Goal: Register for event/course

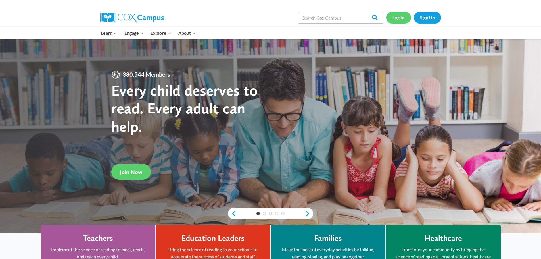
click at [395, 16] on link "Log In" at bounding box center [398, 18] width 25 height 12
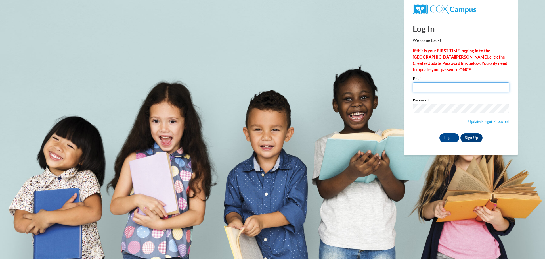
click at [428, 88] on input "Email" at bounding box center [461, 87] width 97 height 10
type input "mgrade@waupun.k12.wi.us"
click at [447, 138] on input "Log In" at bounding box center [450, 137] width 20 height 9
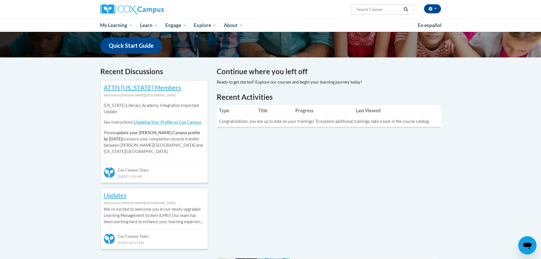
scroll to position [28, 0]
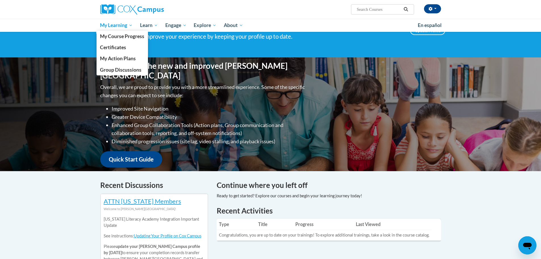
click at [118, 25] on span "My Learning" at bounding box center [116, 25] width 33 height 7
click at [116, 37] on span "My Course Progress" at bounding box center [122, 36] width 44 height 6
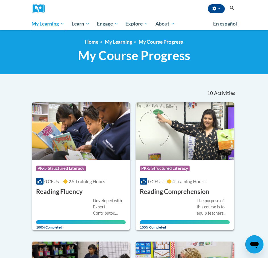
click at [166, 91] on nav "«« « 1-10 » »» 10 Activities CEUs" at bounding box center [134, 93] width 213 height 18
click at [209, 74] on div "<en>My Learning</en><fr>New fr_My Learning</fr><it>New it_My Learning</it><de>N…" at bounding box center [134, 52] width 268 height 44
click at [206, 85] on div "10 Activities CEUs" at bounding box center [221, 94] width 37 height 18
click at [121, 40] on link "My Learning" at bounding box center [118, 42] width 27 height 6
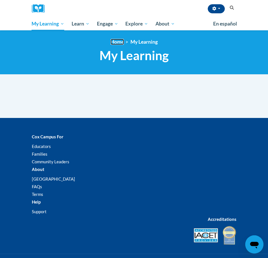
click at [116, 40] on link "Home" at bounding box center [116, 42] width 13 height 6
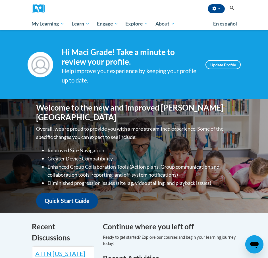
click at [235, 9] on button "Search" at bounding box center [231, 8] width 9 height 7
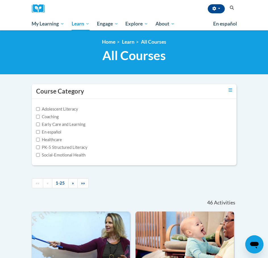
scroll to position [786, 0]
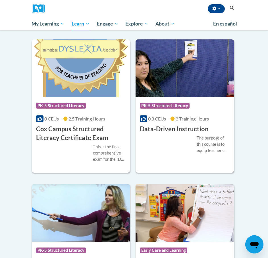
click at [170, 126] on h3 "Data-Driven Instruction" at bounding box center [174, 129] width 69 height 9
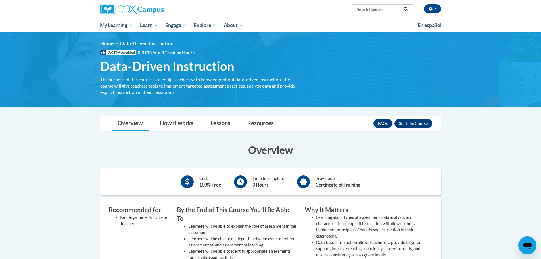
scroll to position [57, 0]
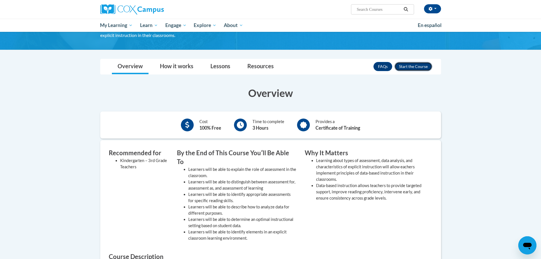
click at [268, 68] on button "Enroll" at bounding box center [413, 66] width 38 height 9
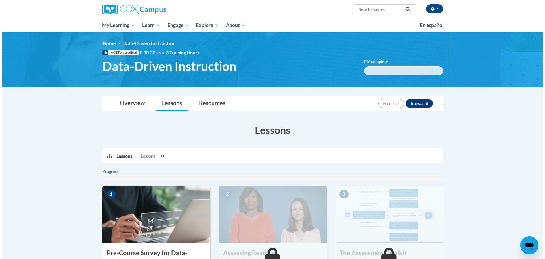
scroll to position [85, 0]
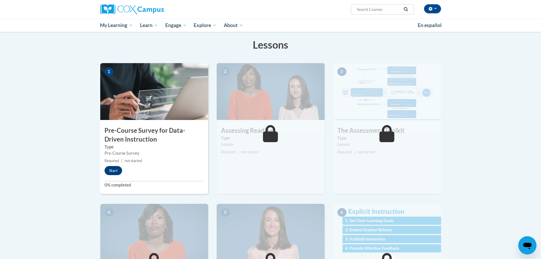
click at [124, 118] on img at bounding box center [154, 91] width 108 height 57
click at [110, 166] on button "Start" at bounding box center [114, 170] width 18 height 9
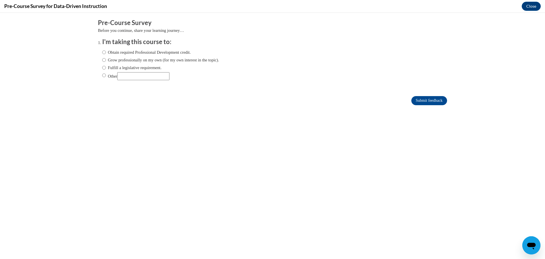
scroll to position [0, 0]
click at [131, 68] on label "Fulfill a legislative requirement." at bounding box center [131, 67] width 59 height 6
click at [106, 68] on input "Fulfill a legislative requirement." at bounding box center [104, 67] width 4 height 6
radio input "true"
drag, startPoint x: 434, startPoint y: 100, endPoint x: 431, endPoint y: 100, distance: 3.4
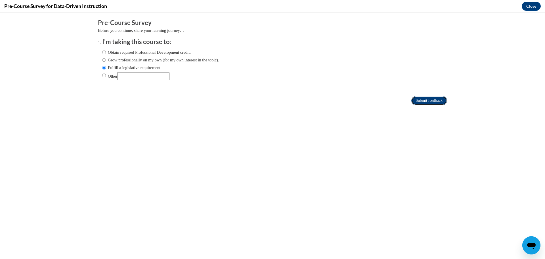
click at [434, 100] on input "Submit feedback" at bounding box center [429, 100] width 36 height 9
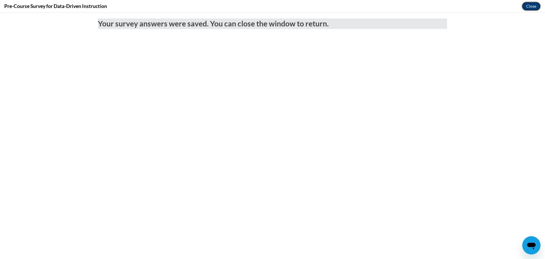
click at [534, 3] on button "Close" at bounding box center [531, 6] width 19 height 9
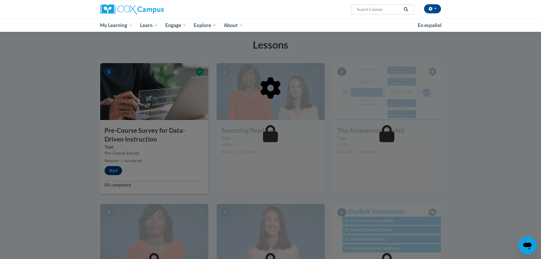
click at [183, 111] on div at bounding box center [270, 117] width 341 height 108
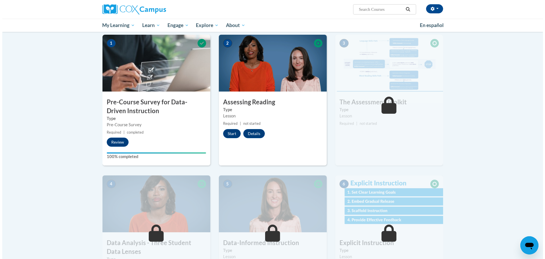
scroll to position [85, 0]
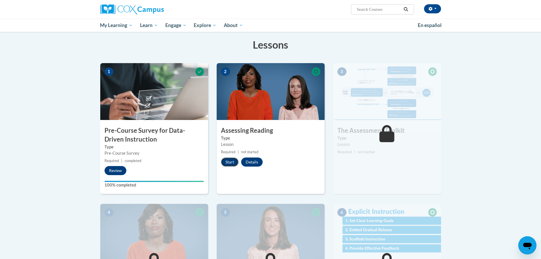
click at [232, 162] on button "Start" at bounding box center [230, 161] width 18 height 9
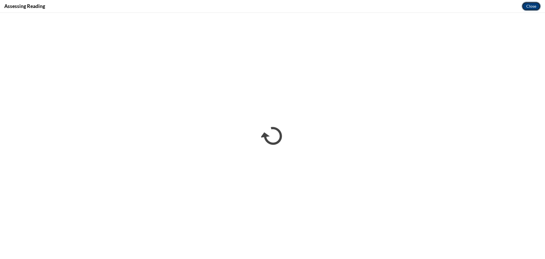
click at [530, 7] on button "Close" at bounding box center [531, 6] width 19 height 9
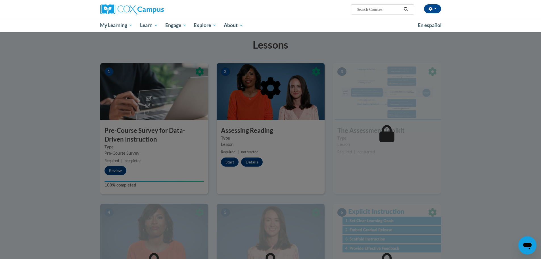
drag, startPoint x: 187, startPoint y: 139, endPoint x: 184, endPoint y: 131, distance: 8.6
click at [185, 136] on div at bounding box center [270, 117] width 341 height 108
click at [272, 154] on div at bounding box center [270, 117] width 341 height 108
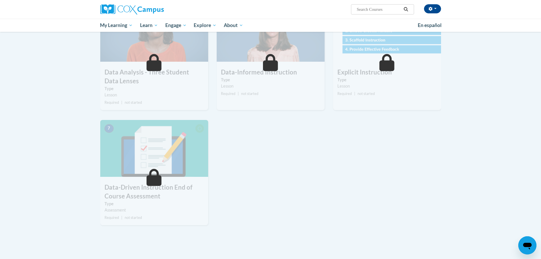
drag, startPoint x: 424, startPoint y: 179, endPoint x: 421, endPoint y: 177, distance: 3.6
click at [424, 179] on div "1 Pre-Course Survey for Data-Driven Instruction Type Pre-Course Survey Required…" at bounding box center [270, 49] width 349 height 370
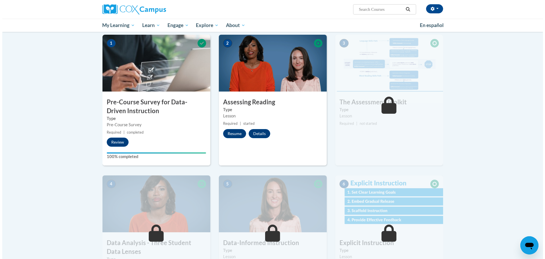
scroll to position [0, 0]
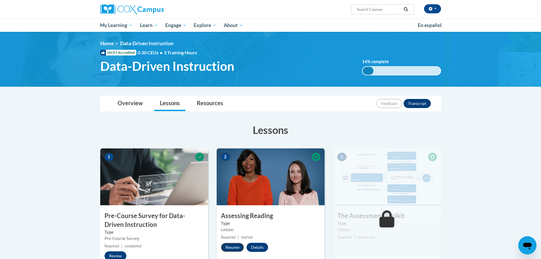
click at [232, 250] on button "Resume" at bounding box center [232, 247] width 23 height 9
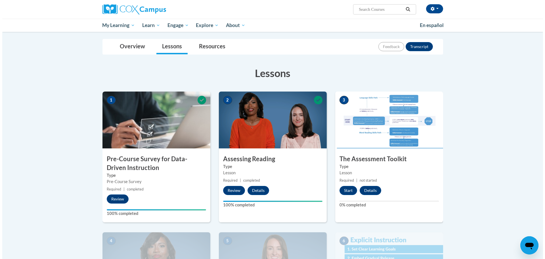
scroll to position [85, 0]
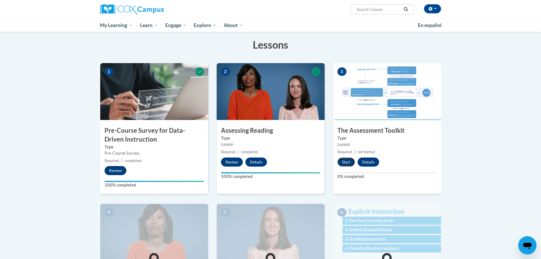
click at [350, 159] on button "Start" at bounding box center [346, 161] width 18 height 9
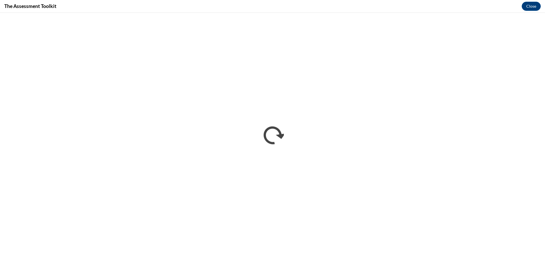
scroll to position [0, 0]
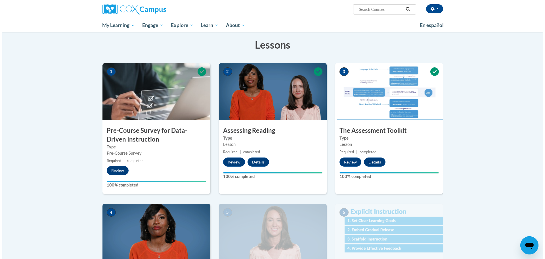
scroll to position [227, 0]
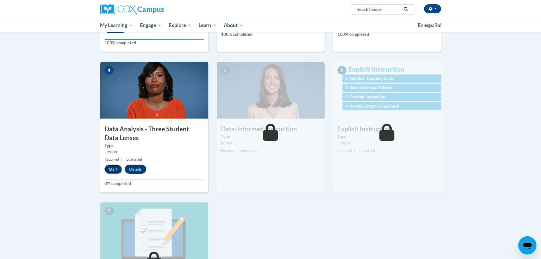
click at [108, 171] on button "Start" at bounding box center [114, 168] width 18 height 9
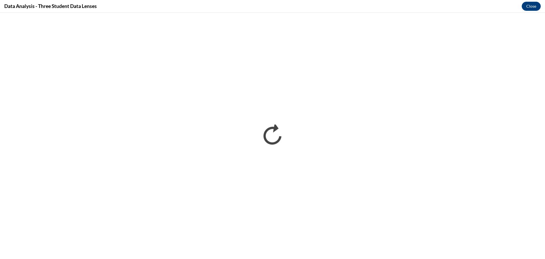
scroll to position [0, 0]
